Goal: Transaction & Acquisition: Purchase product/service

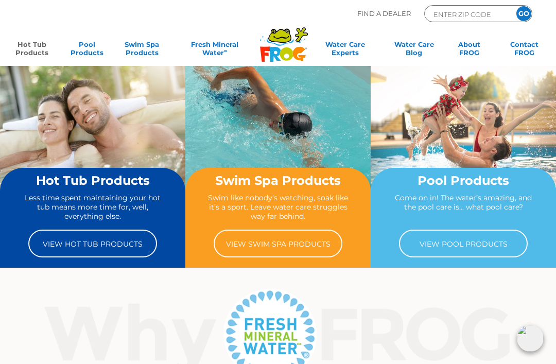
click at [27, 47] on link "Hot Tub Products" at bounding box center [31, 50] width 43 height 21
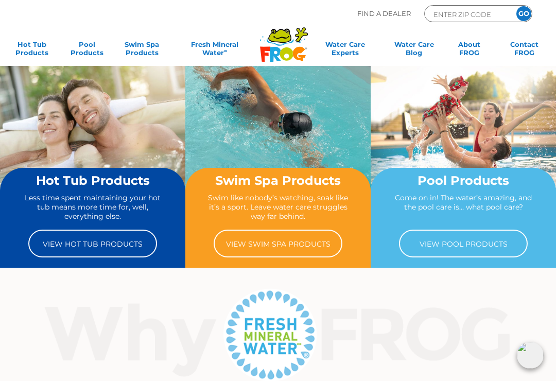
click at [81, 248] on link "View Hot Tub Products" at bounding box center [92, 244] width 129 height 28
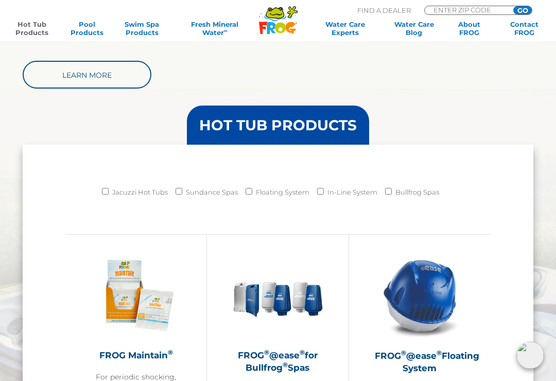
scroll to position [785, 0]
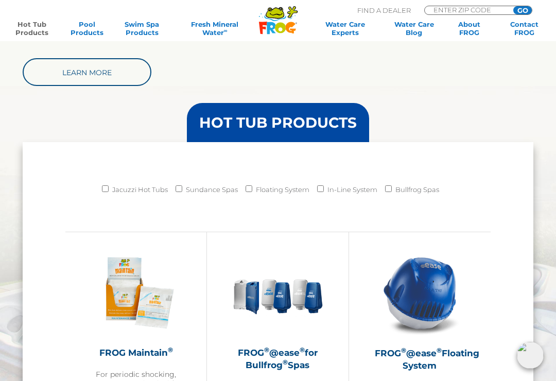
click at [103, 185] on input "Jacuzzi Hot Tubs" at bounding box center [105, 188] width 7 height 7
checkbox input "true"
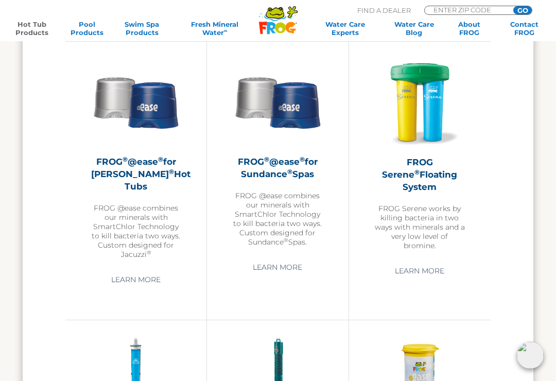
scroll to position [1528, 0]
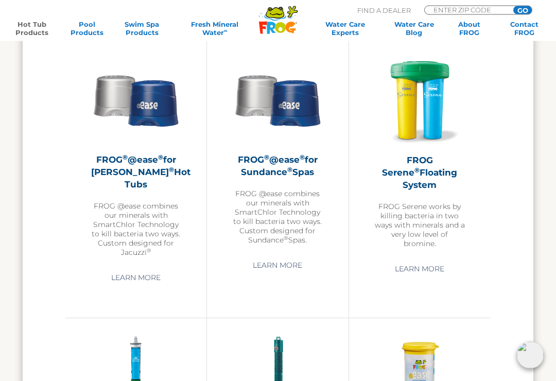
click at [121, 165] on h2 "FROG ® @ease ® for Jacuzzi ® Hot Tubs" at bounding box center [136, 172] width 90 height 37
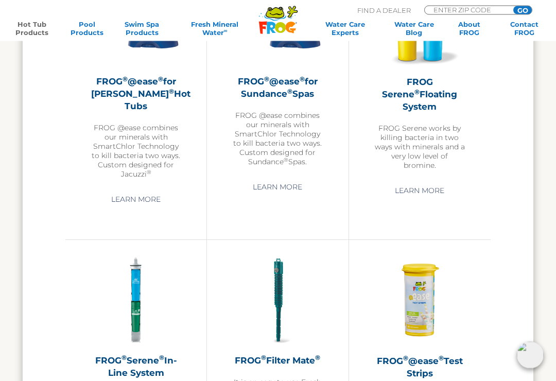
scroll to position [1607, 0]
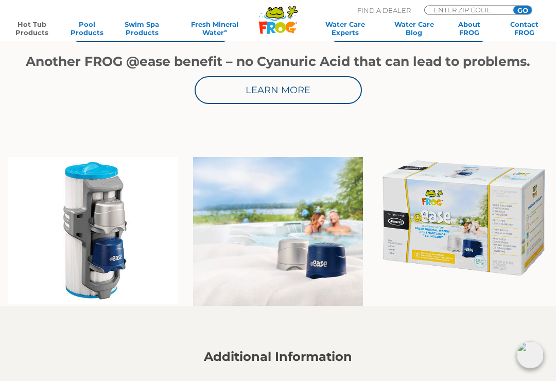
scroll to position [551, 0]
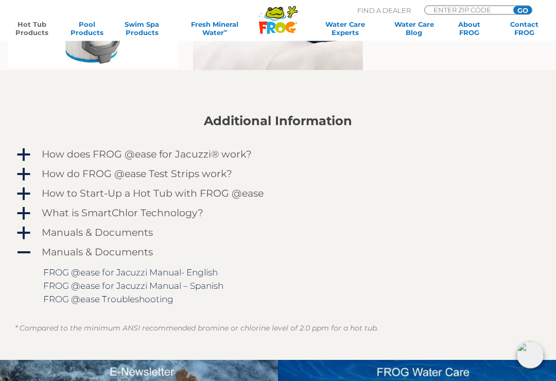
click at [28, 150] on span "a" at bounding box center [23, 155] width 15 height 15
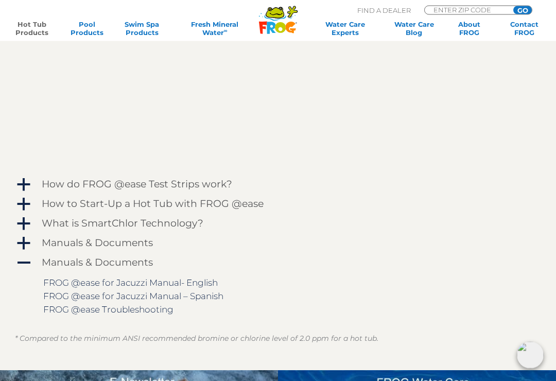
scroll to position [1039, 0]
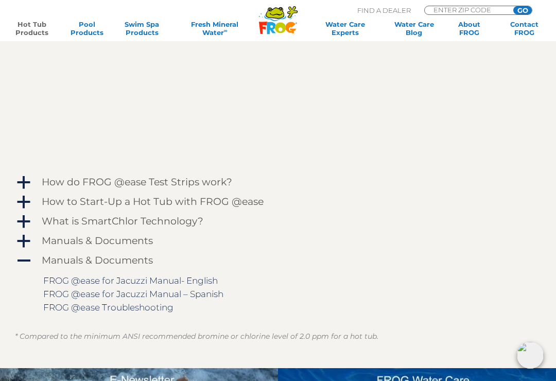
click at [21, 180] on span "a" at bounding box center [23, 182] width 15 height 15
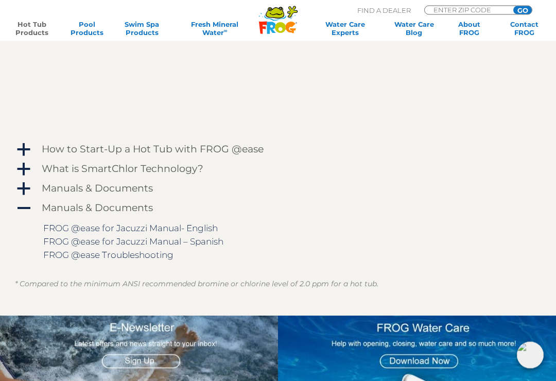
scroll to position [1353, 0]
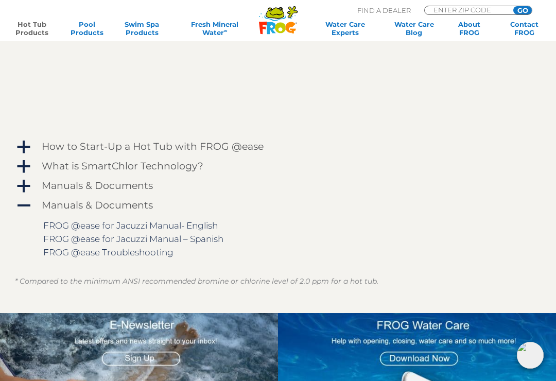
click at [19, 146] on span "a" at bounding box center [23, 146] width 15 height 15
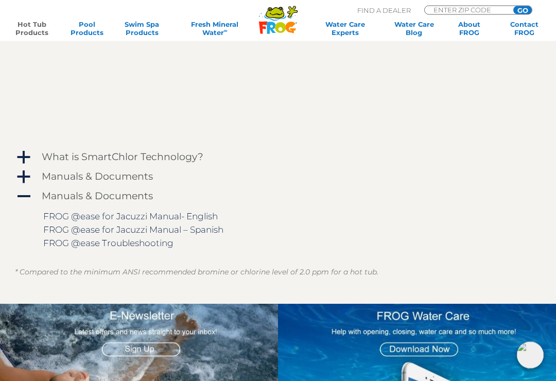
scroll to position [1539, 0]
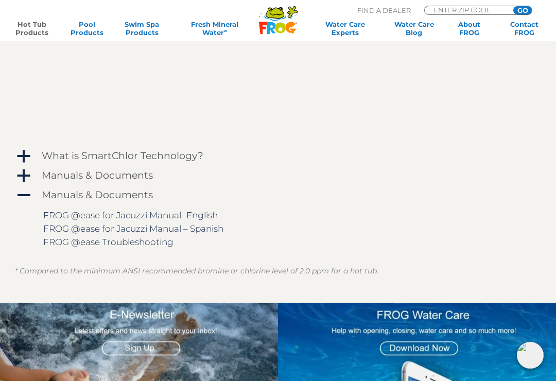
click at [25, 152] on span "a" at bounding box center [23, 156] width 15 height 15
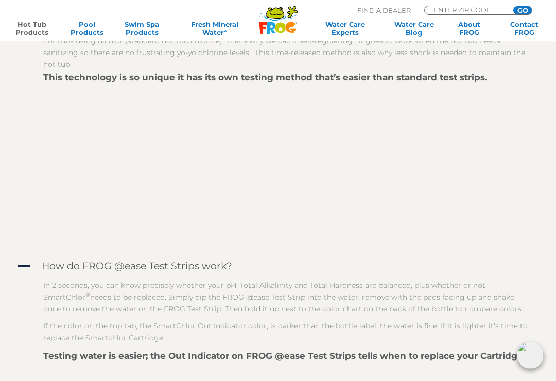
scroll to position [950, 0]
